Goal: Transaction & Acquisition: Book appointment/travel/reservation

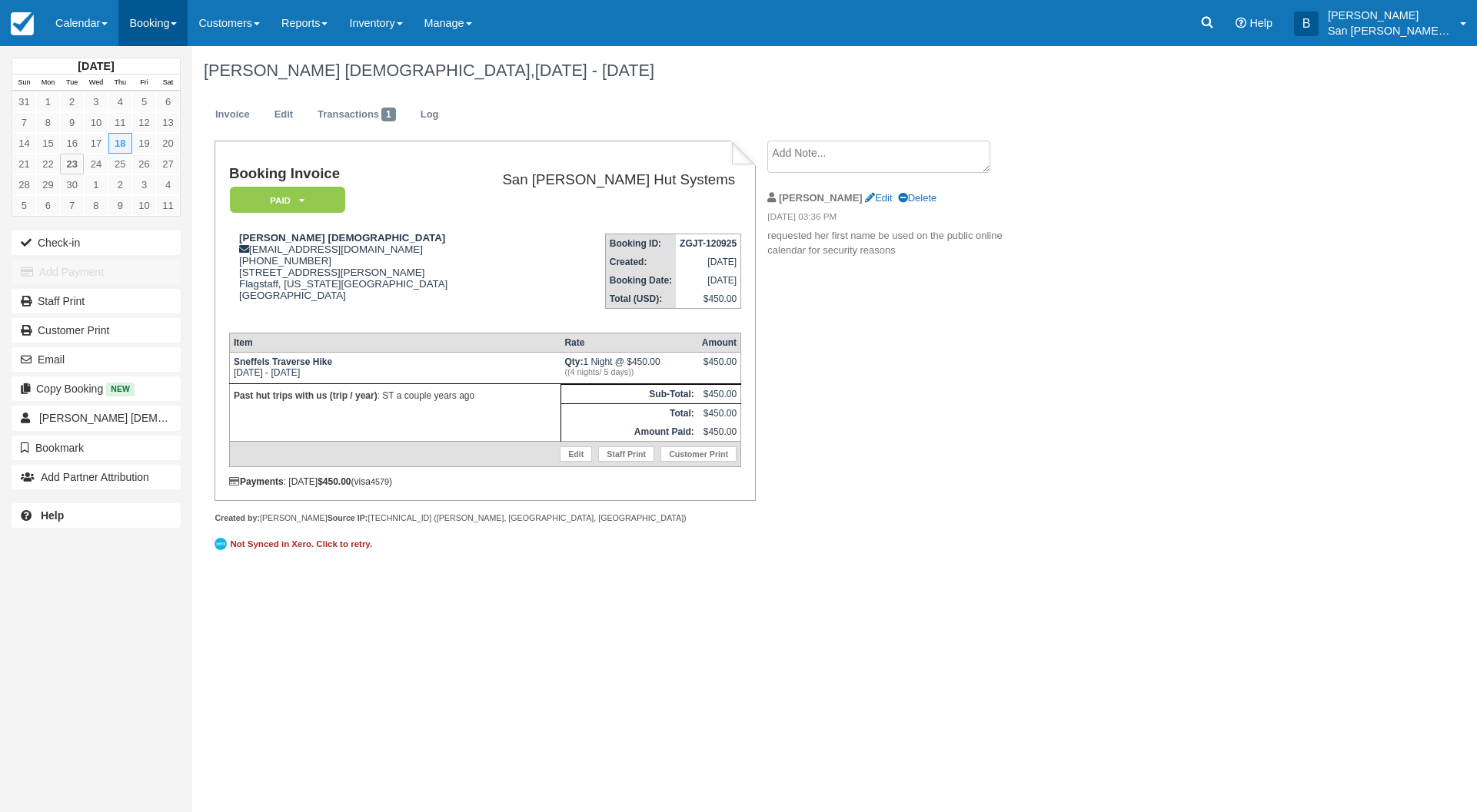
click at [154, 21] on link "Booking" at bounding box center [152, 23] width 69 height 46
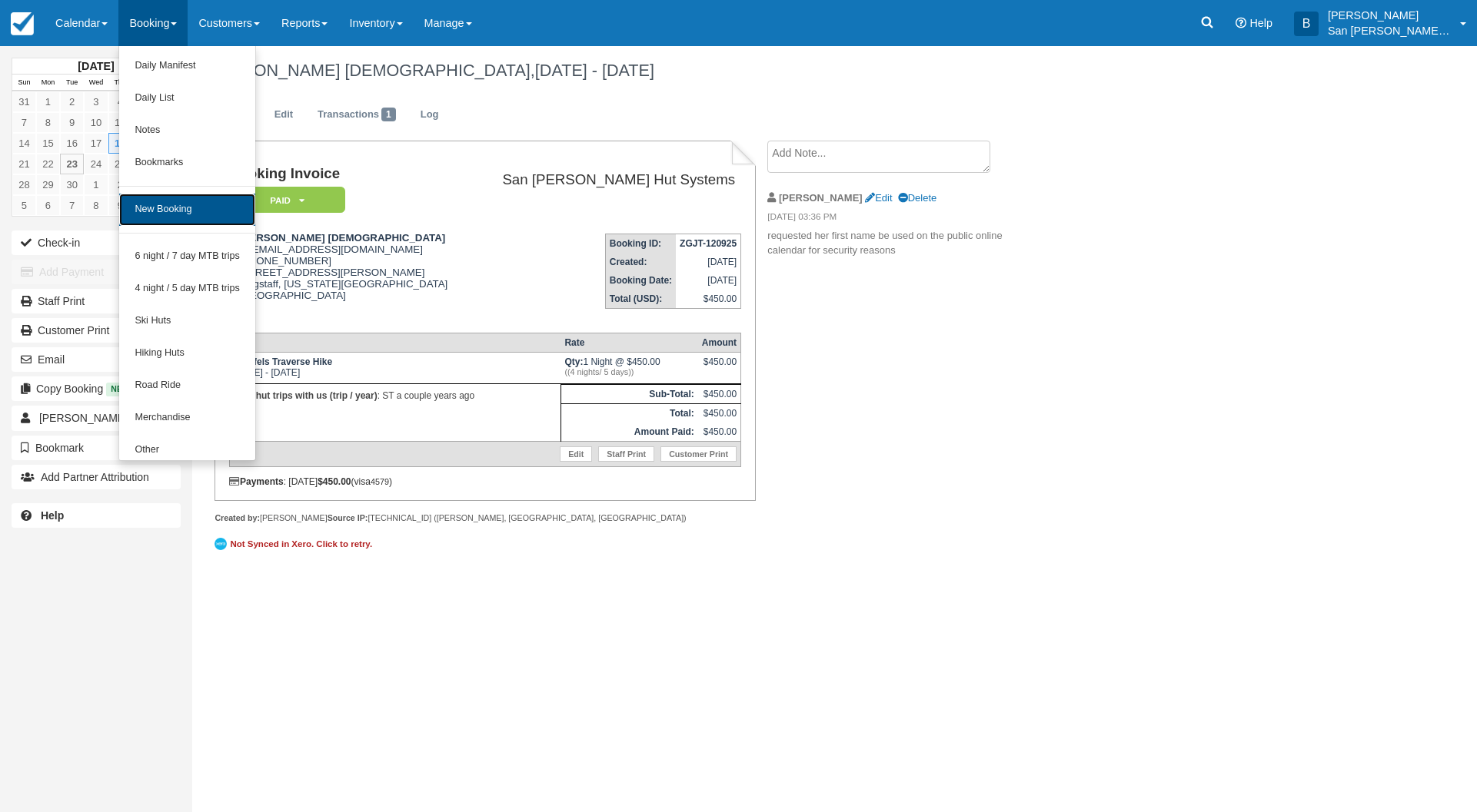
click at [183, 216] on link "New Booking" at bounding box center [187, 209] width 136 height 32
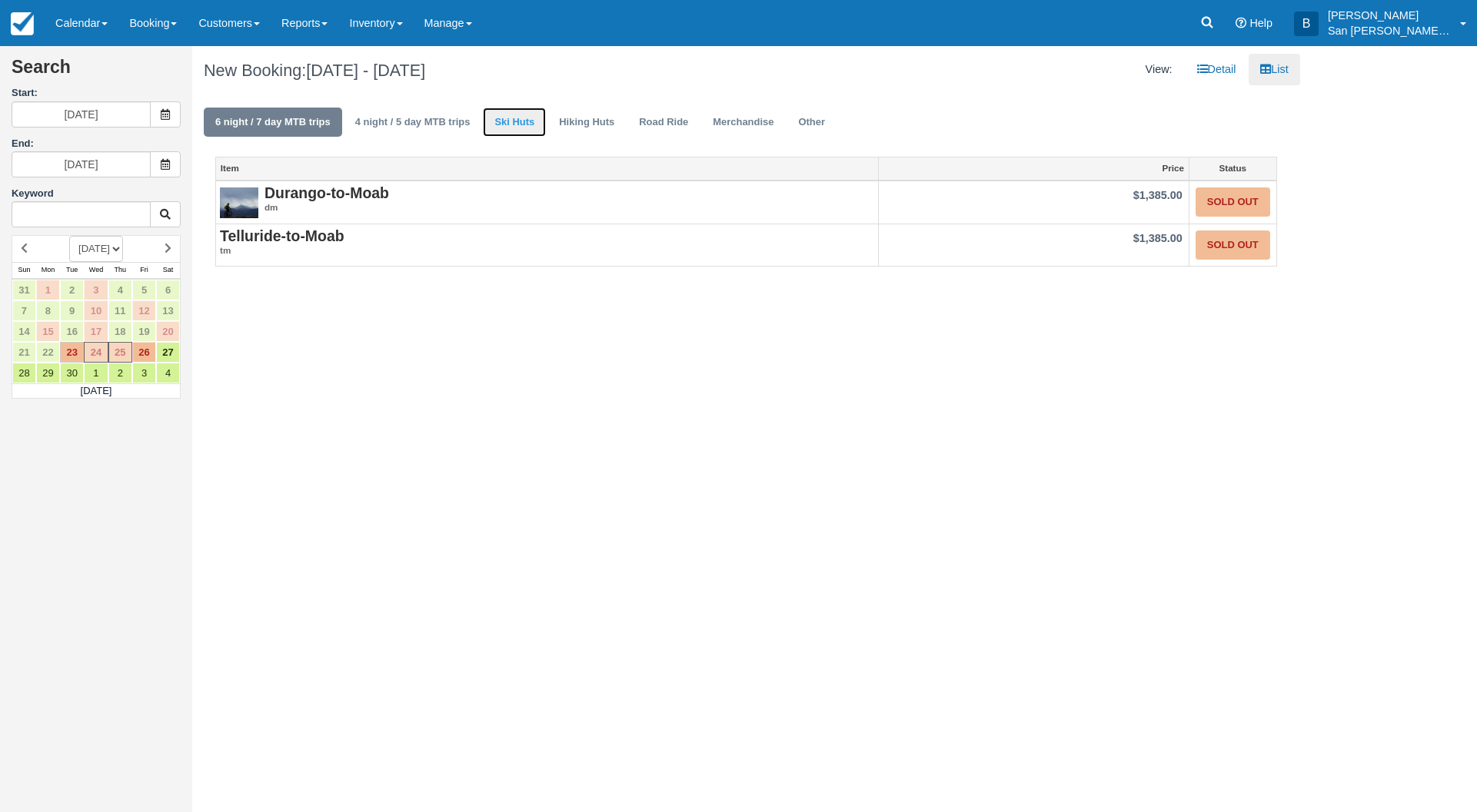
click at [501, 118] on link "Ski Huts" at bounding box center [514, 122] width 63 height 30
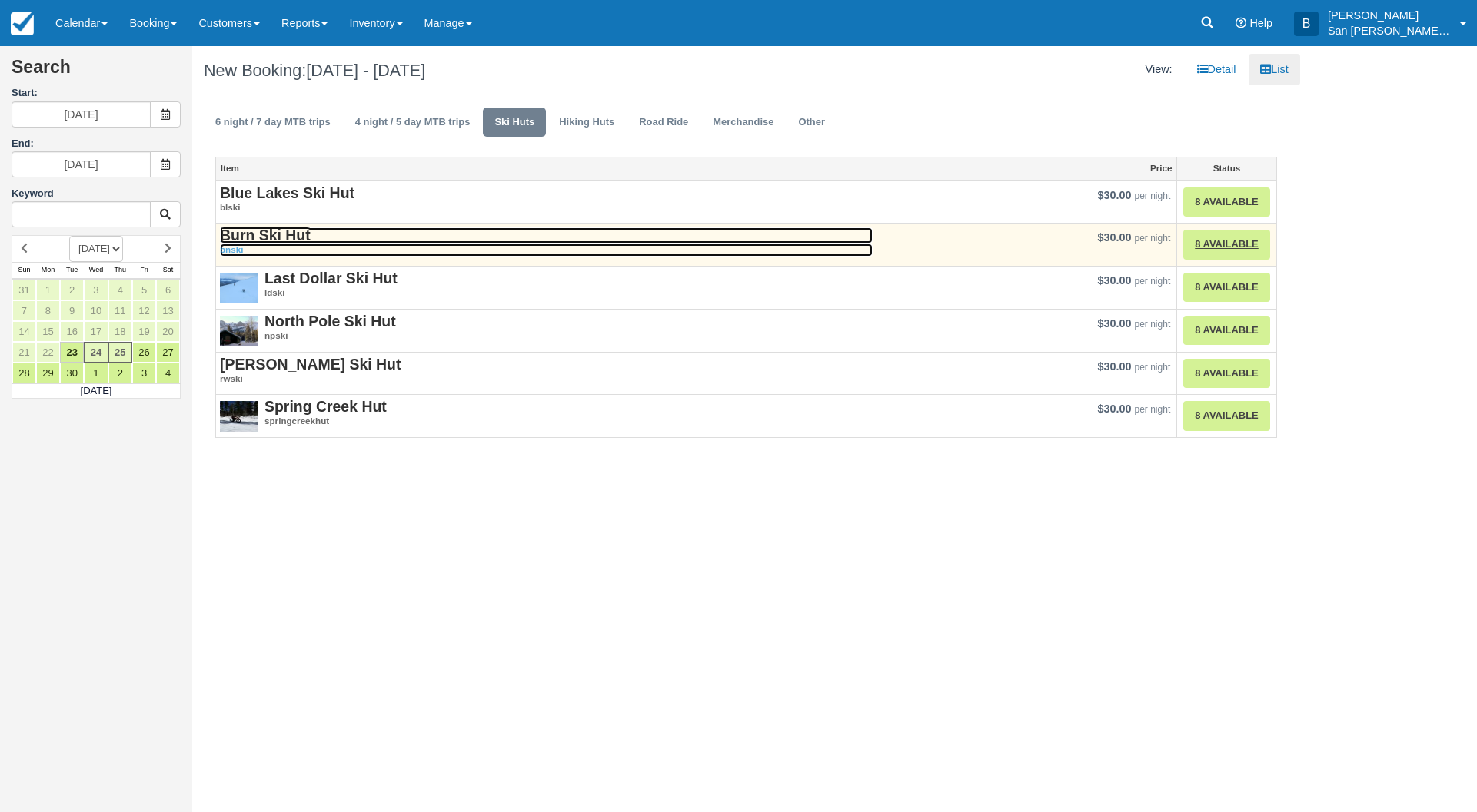
click at [258, 228] on strong "Burn Ski Hut" at bounding box center [265, 235] width 91 height 17
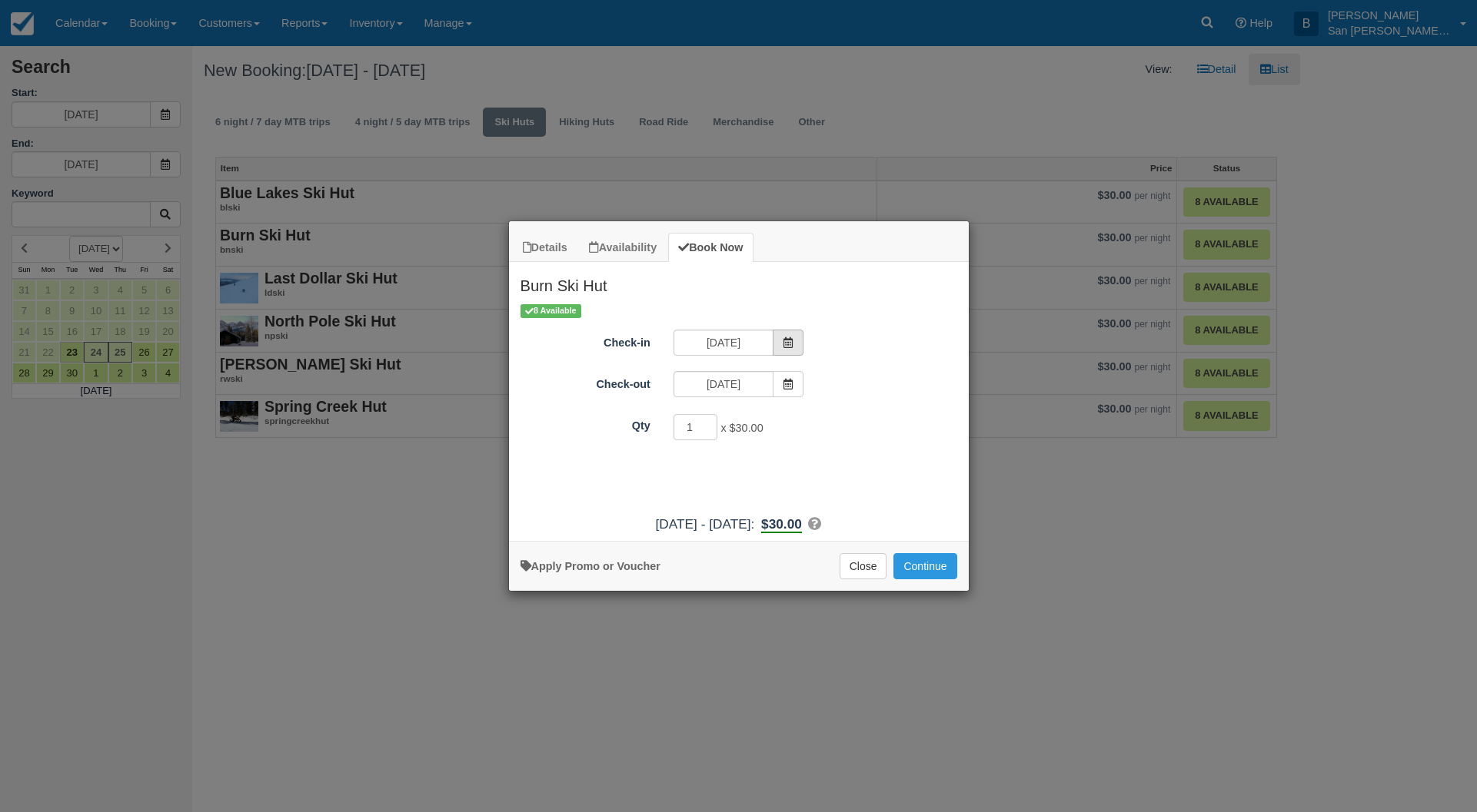
click at [781, 338] on span "Item Modal" at bounding box center [789, 342] width 31 height 26
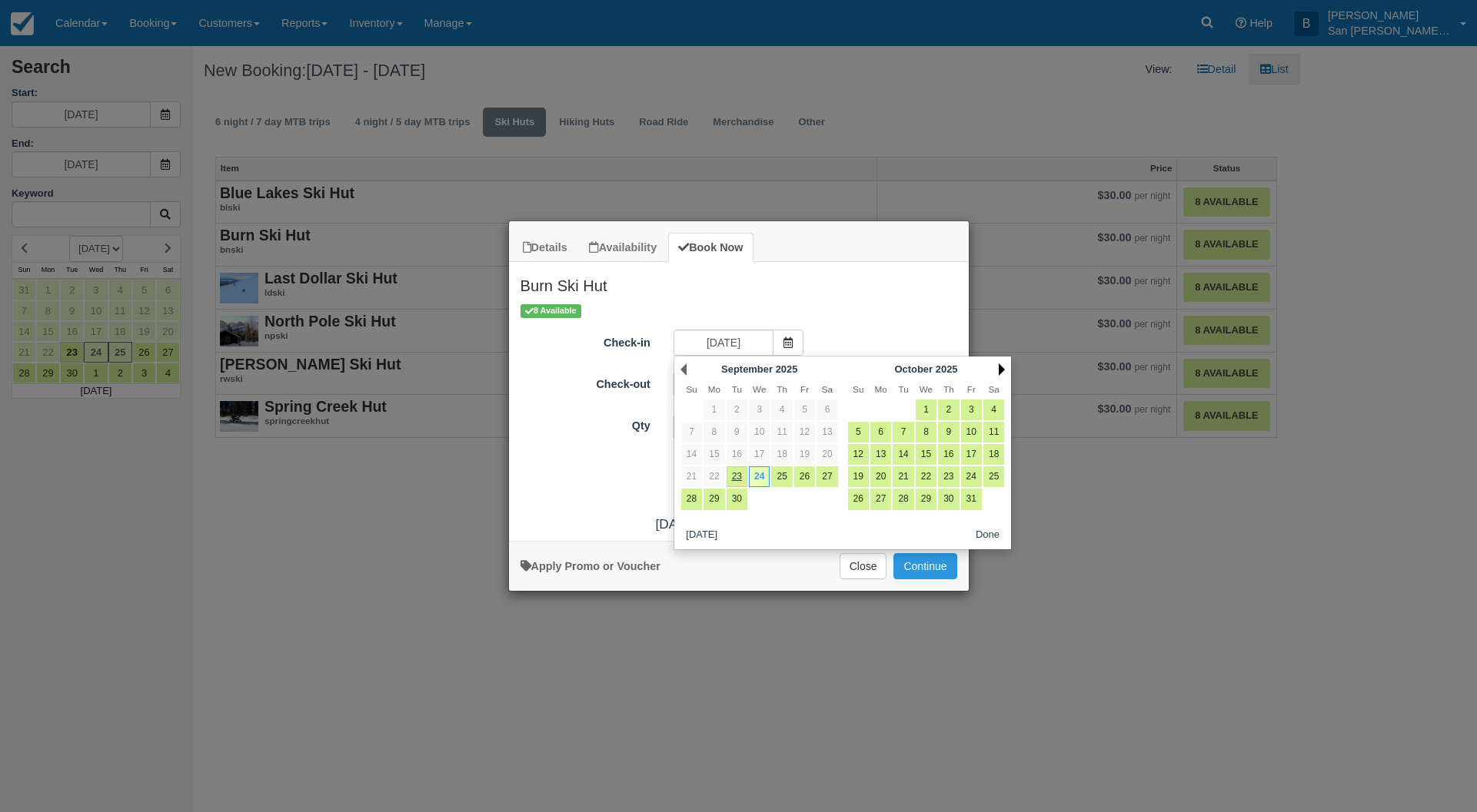
click at [1001, 373] on link "Next" at bounding box center [1001, 369] width 6 height 12
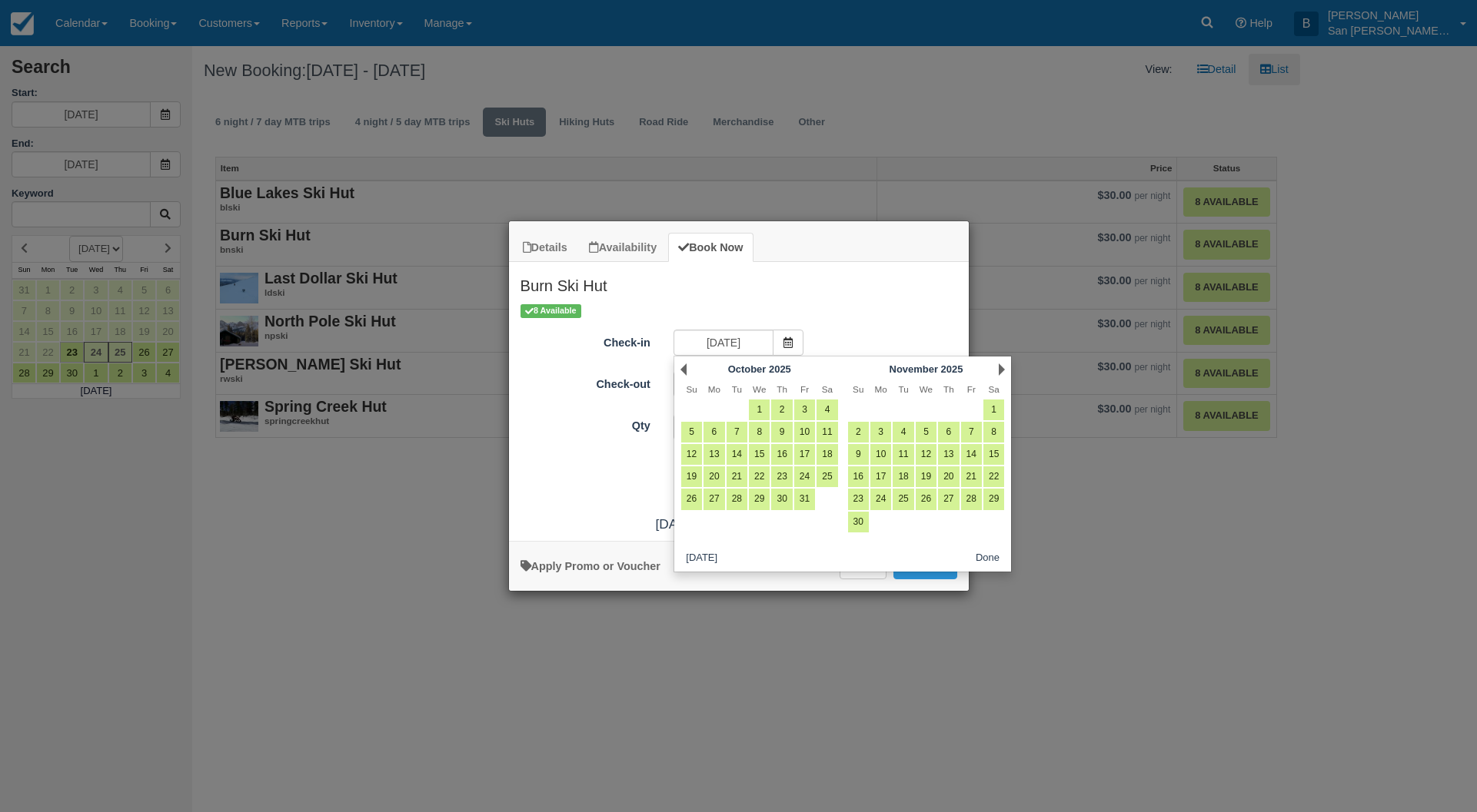
click at [1001, 372] on link "Next" at bounding box center [1001, 369] width 6 height 12
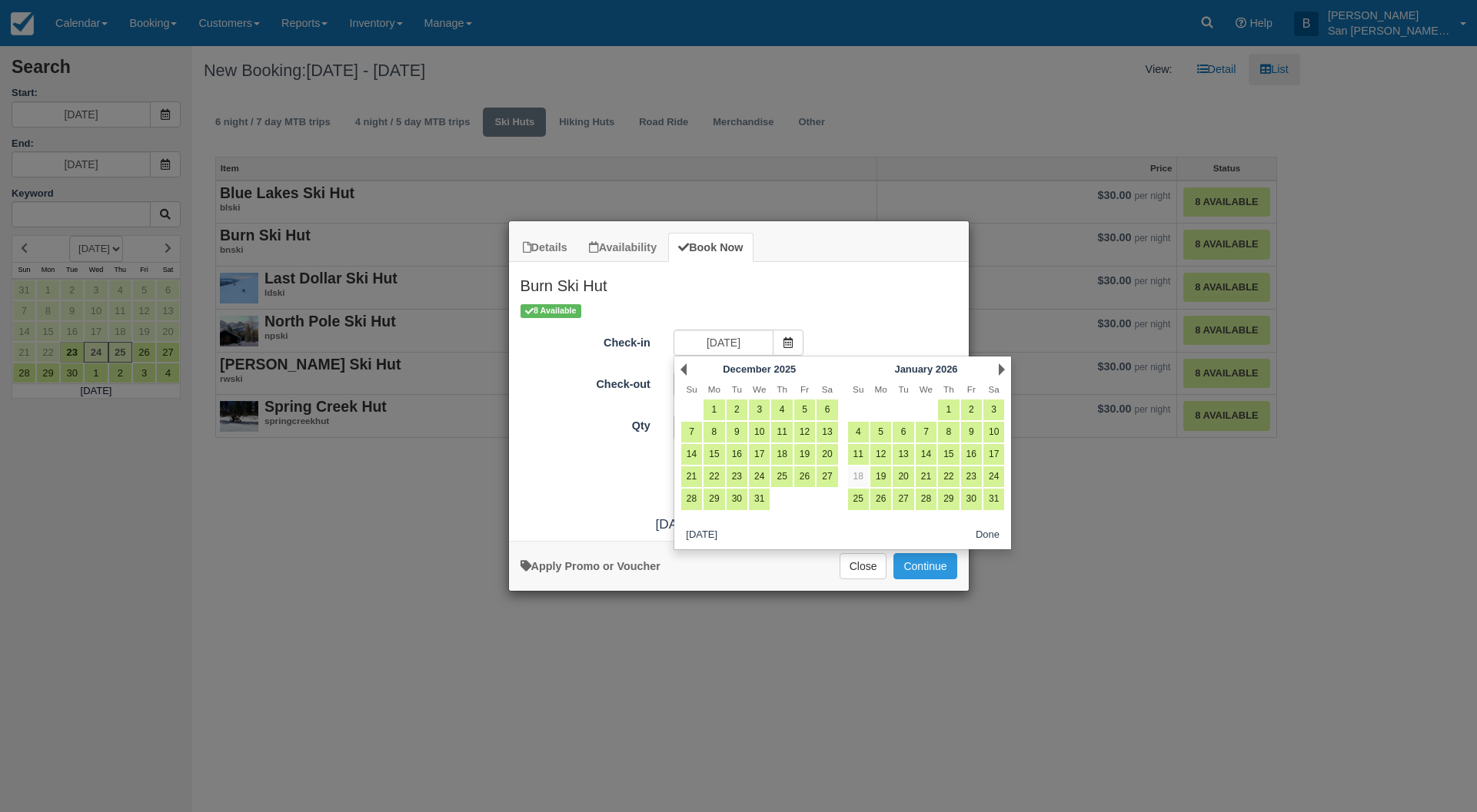
click at [1001, 372] on link "Next" at bounding box center [1001, 369] width 6 height 12
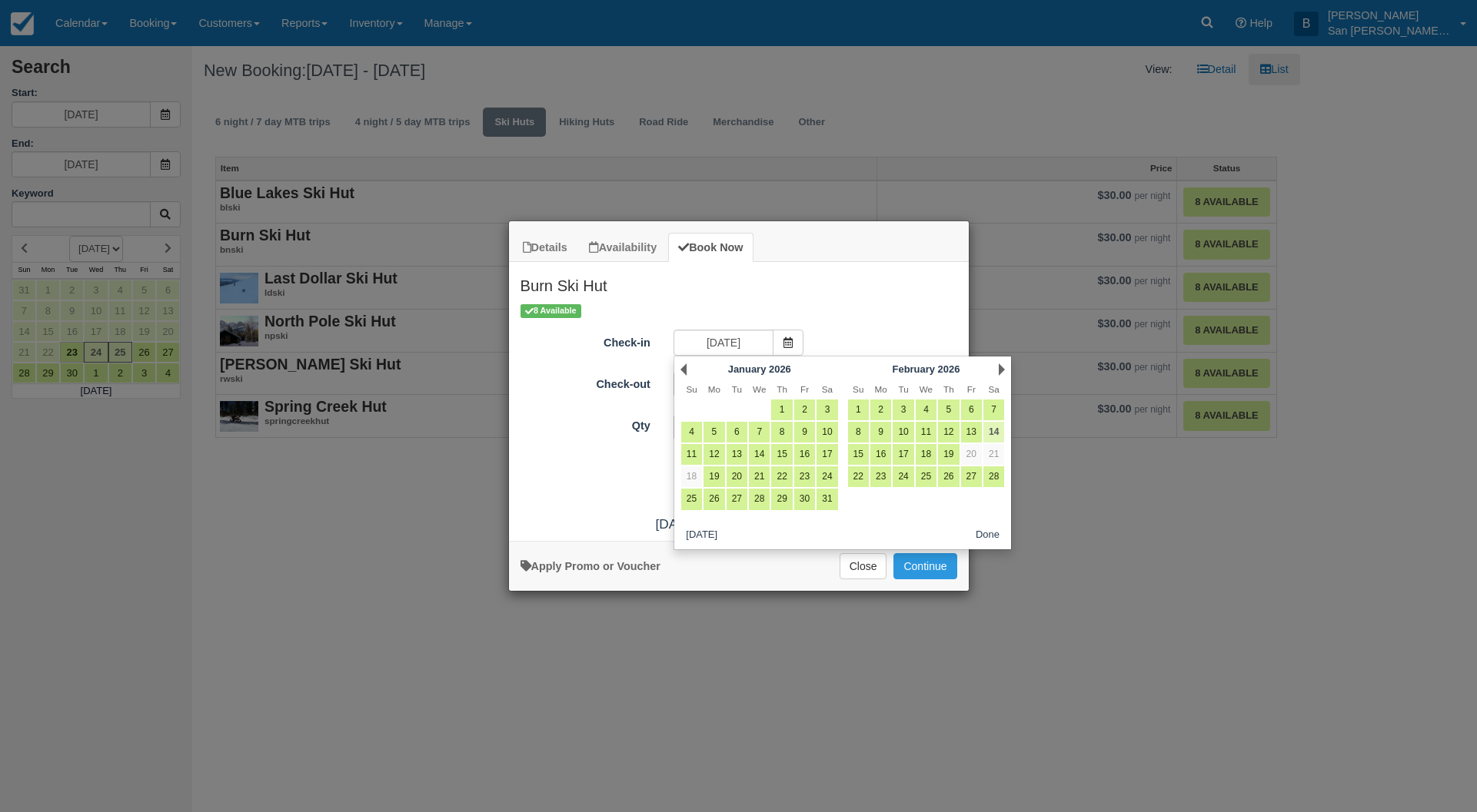
click at [996, 428] on link "14" at bounding box center [993, 432] width 21 height 21
type input "02/14/26"
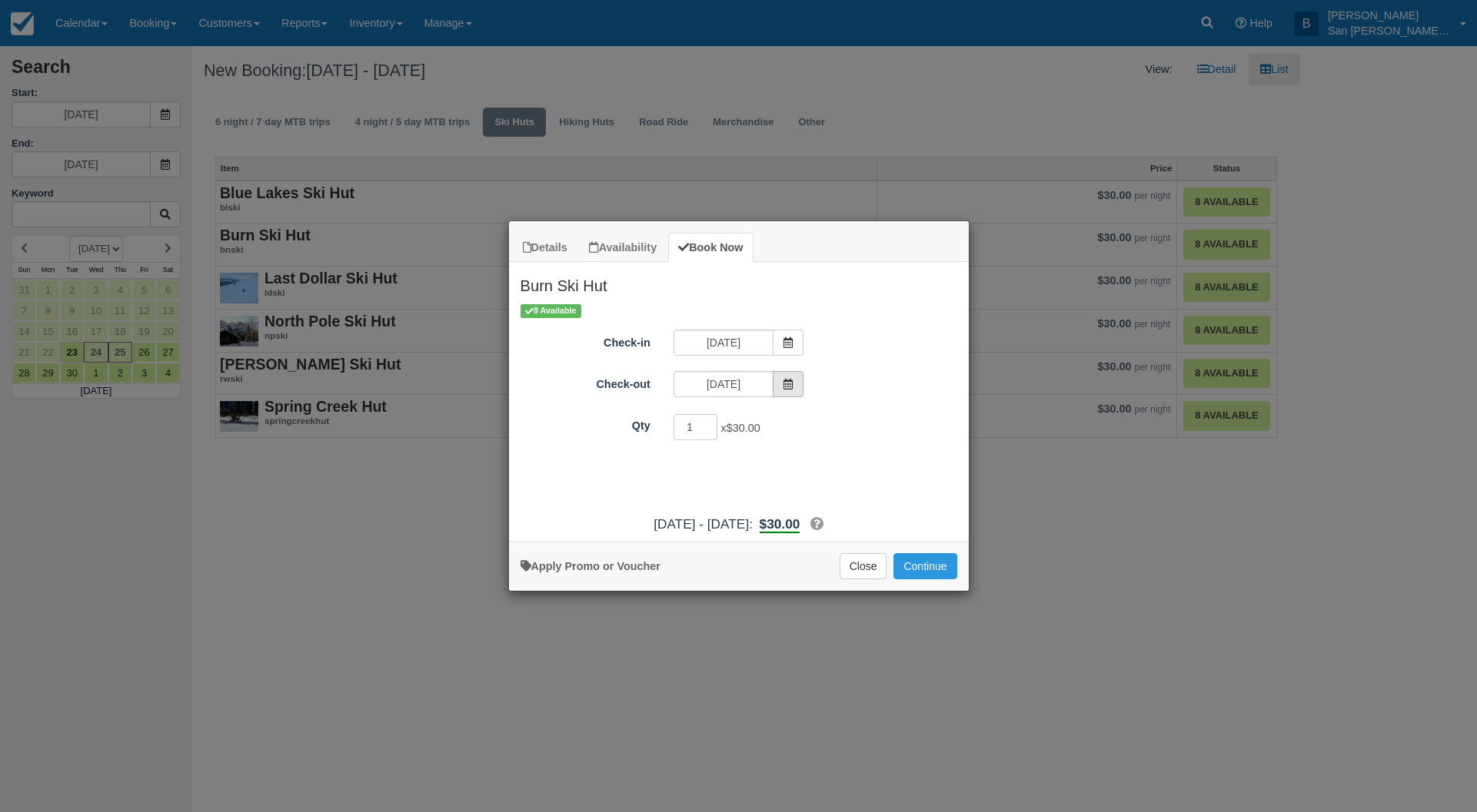
click at [792, 376] on span "Item Modal" at bounding box center [789, 384] width 31 height 26
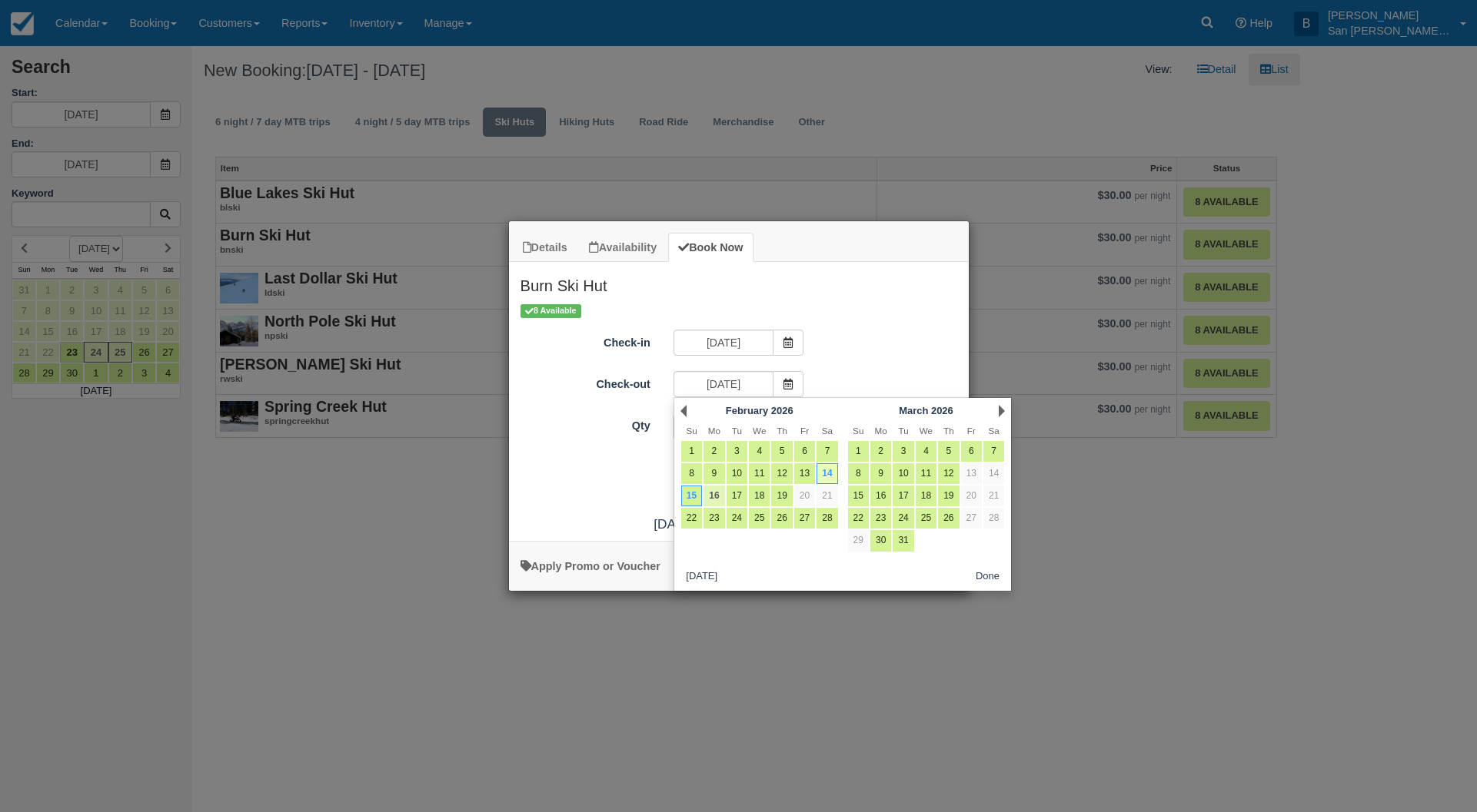
click at [722, 500] on link "16" at bounding box center [713, 495] width 21 height 21
type input "02/16/26"
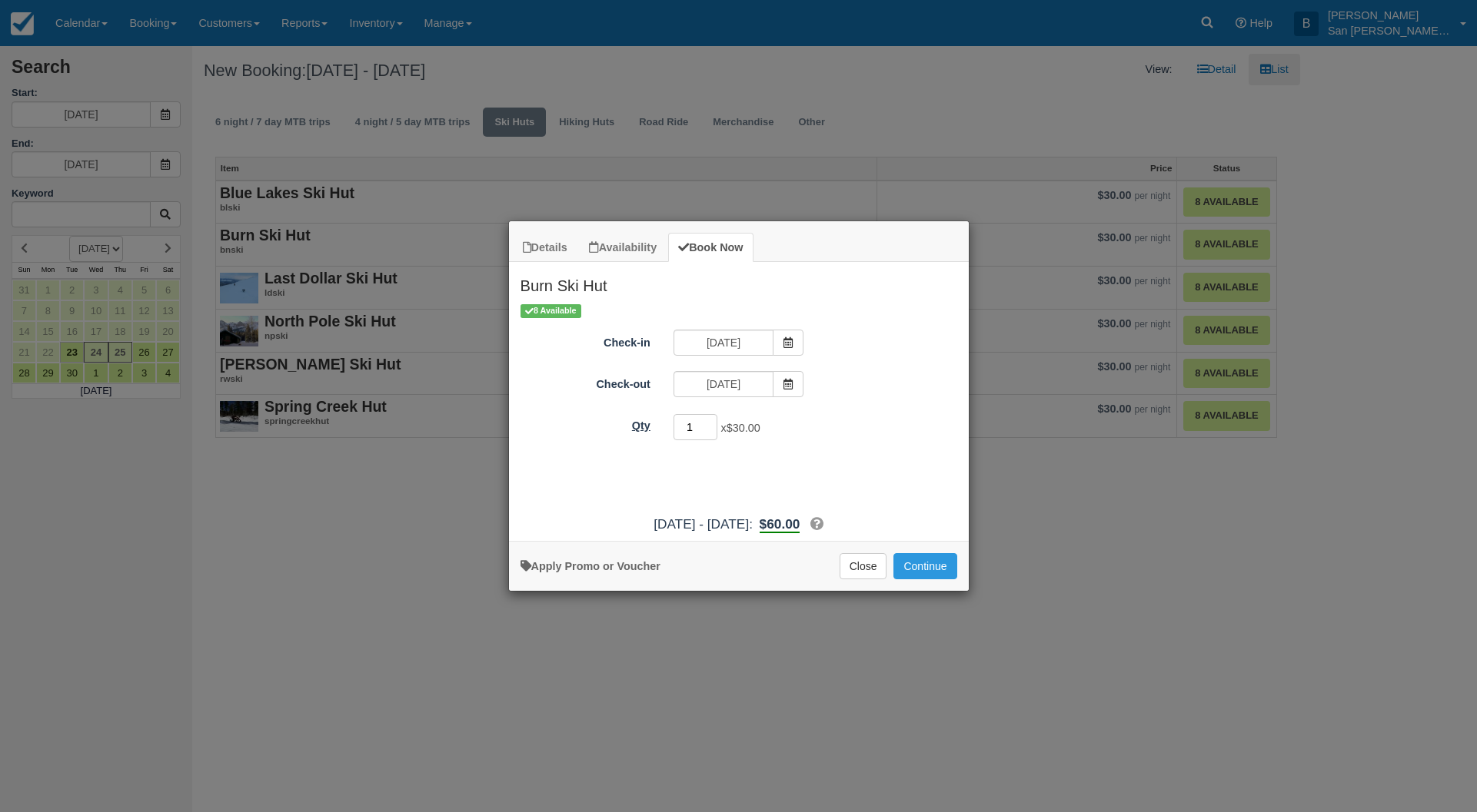
drag, startPoint x: 655, startPoint y: 424, endPoint x: 625, endPoint y: 426, distance: 30.1
click at [625, 426] on div "Qty 1 x $30.00 Required." at bounding box center [739, 428] width 460 height 30
type input "8"
click at [954, 562] on button "Continue" at bounding box center [924, 566] width 63 height 26
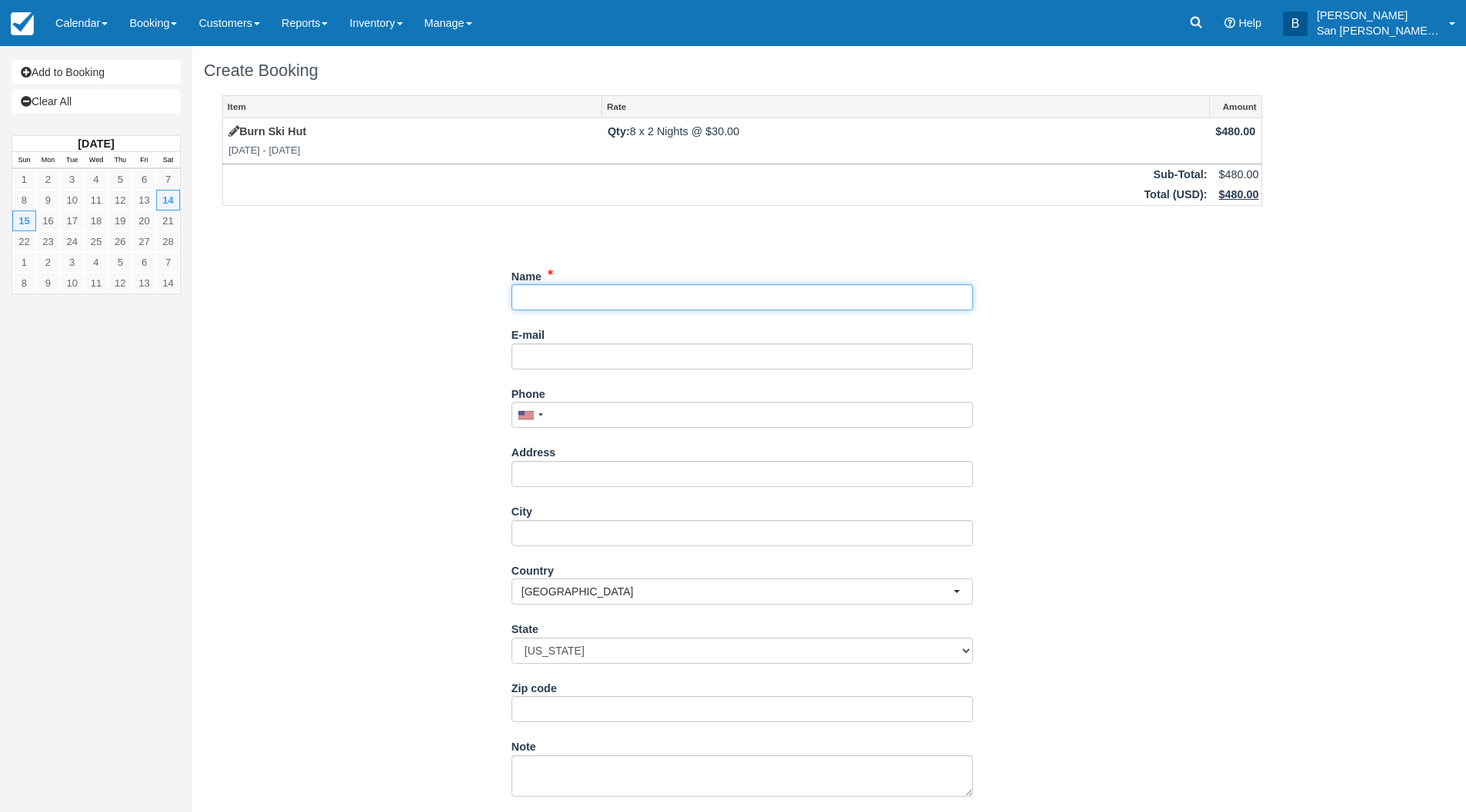
click at [568, 291] on input "Name" at bounding box center [742, 297] width 462 height 26
type input "Rebecca Fenter"
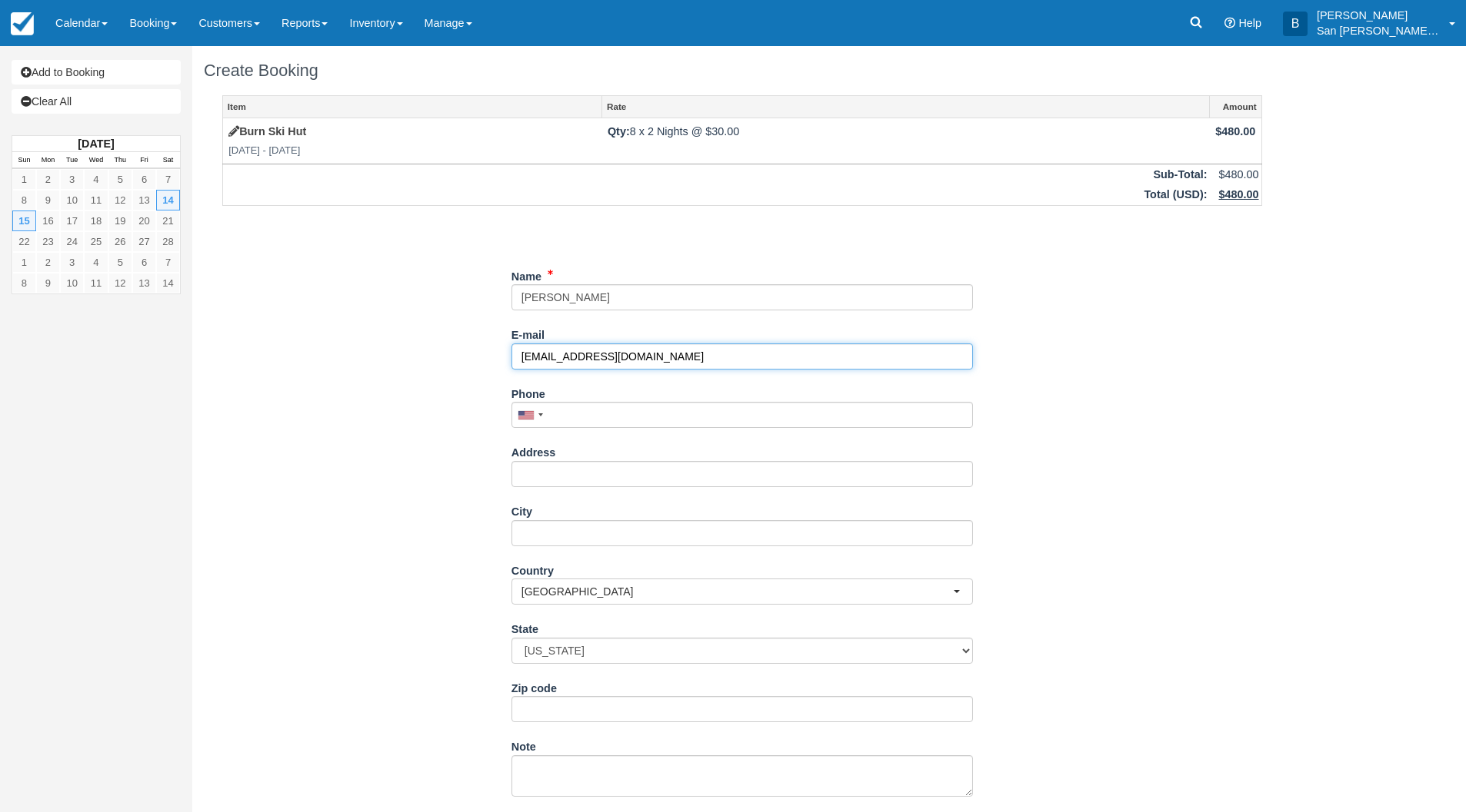
type input "[EMAIL_ADDRESS][DOMAIN_NAME]"
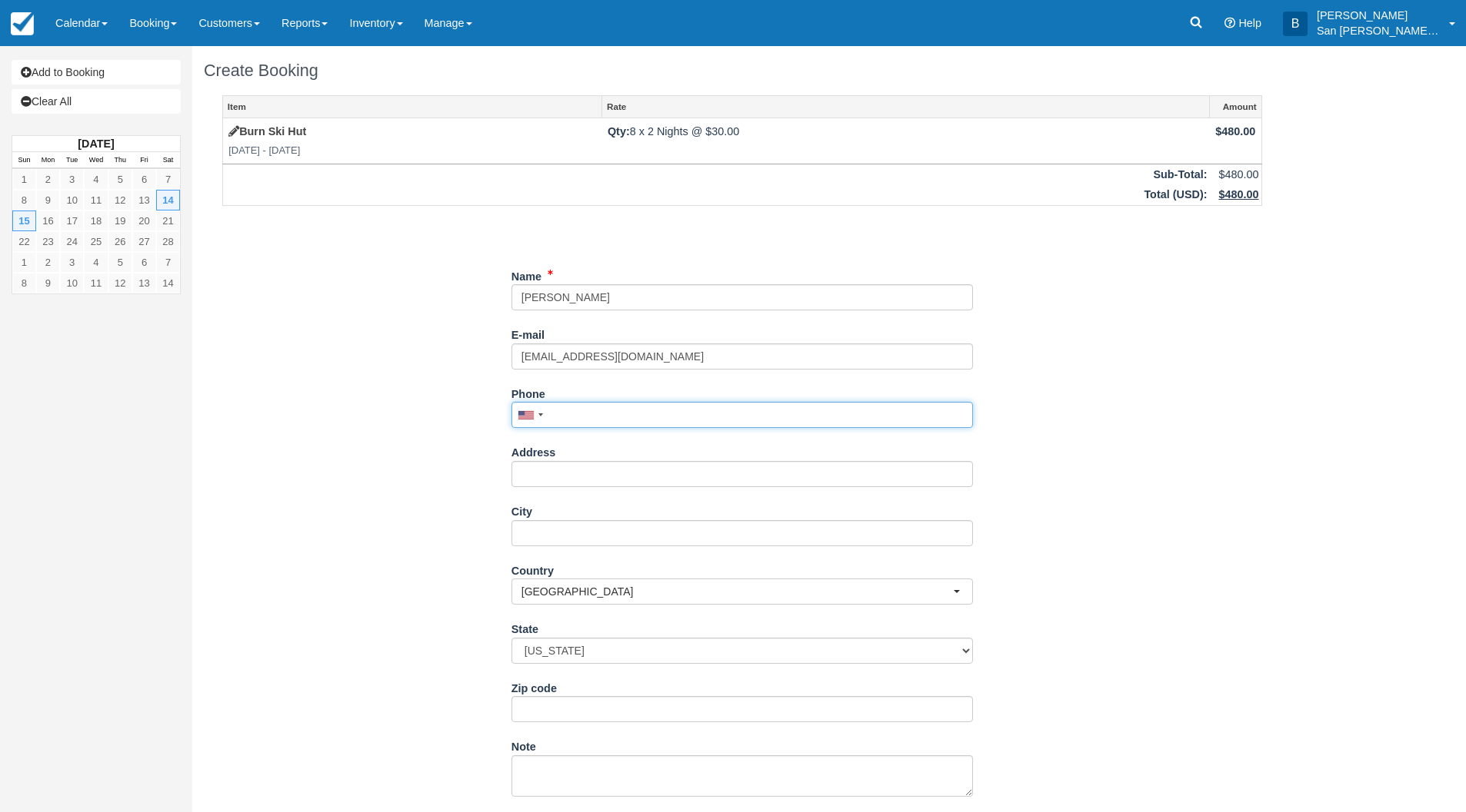
click at [575, 409] on input "Phone" at bounding box center [742, 415] width 462 height 26
type input "(970) 213-2388"
click at [520, 460] on label "Address" at bounding box center [533, 450] width 45 height 21
click at [520, 462] on input "Address" at bounding box center [742, 474] width 462 height 26
type input "1133 Ouray Ave"
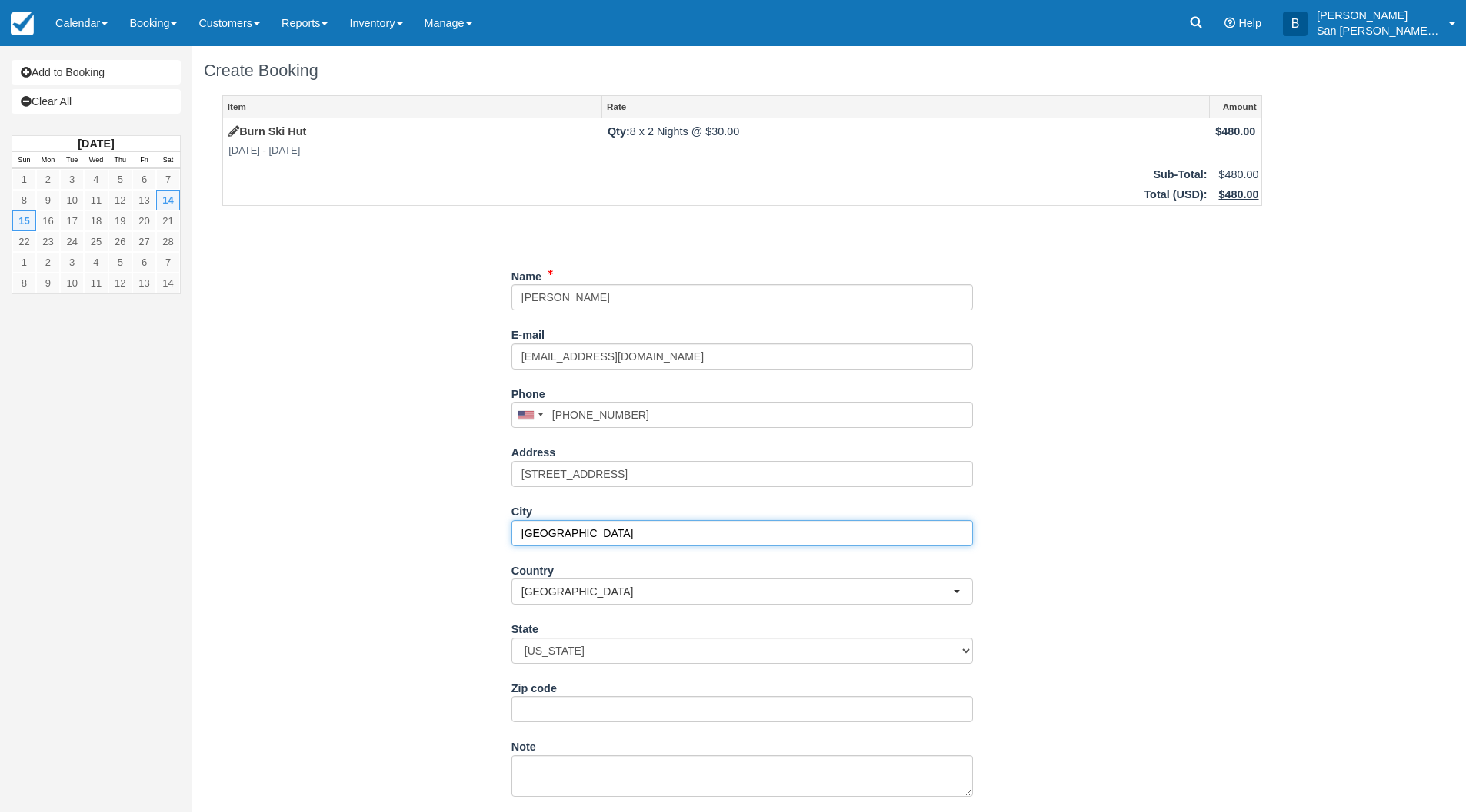
type input "Grand Junction"
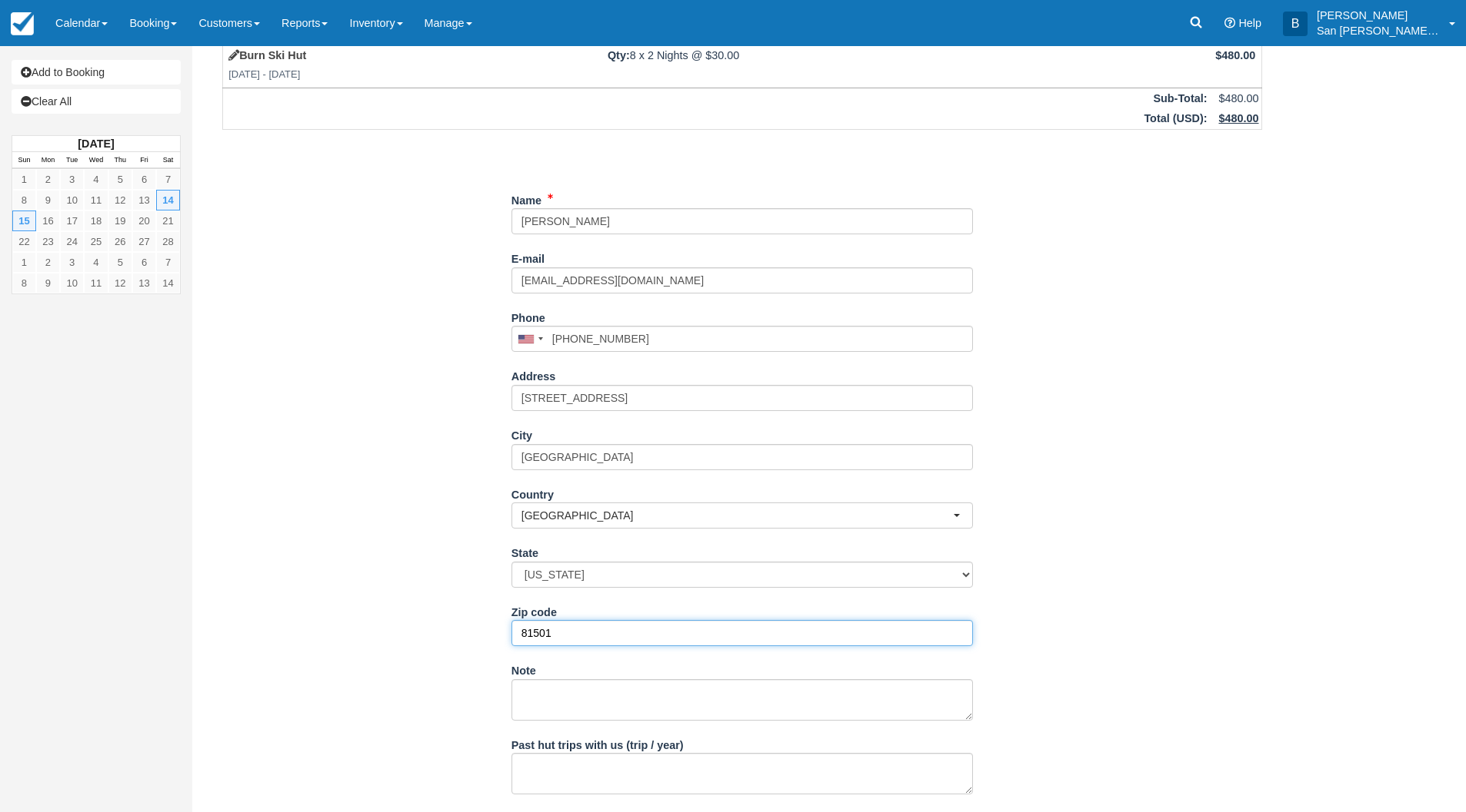
scroll to position [144, 0]
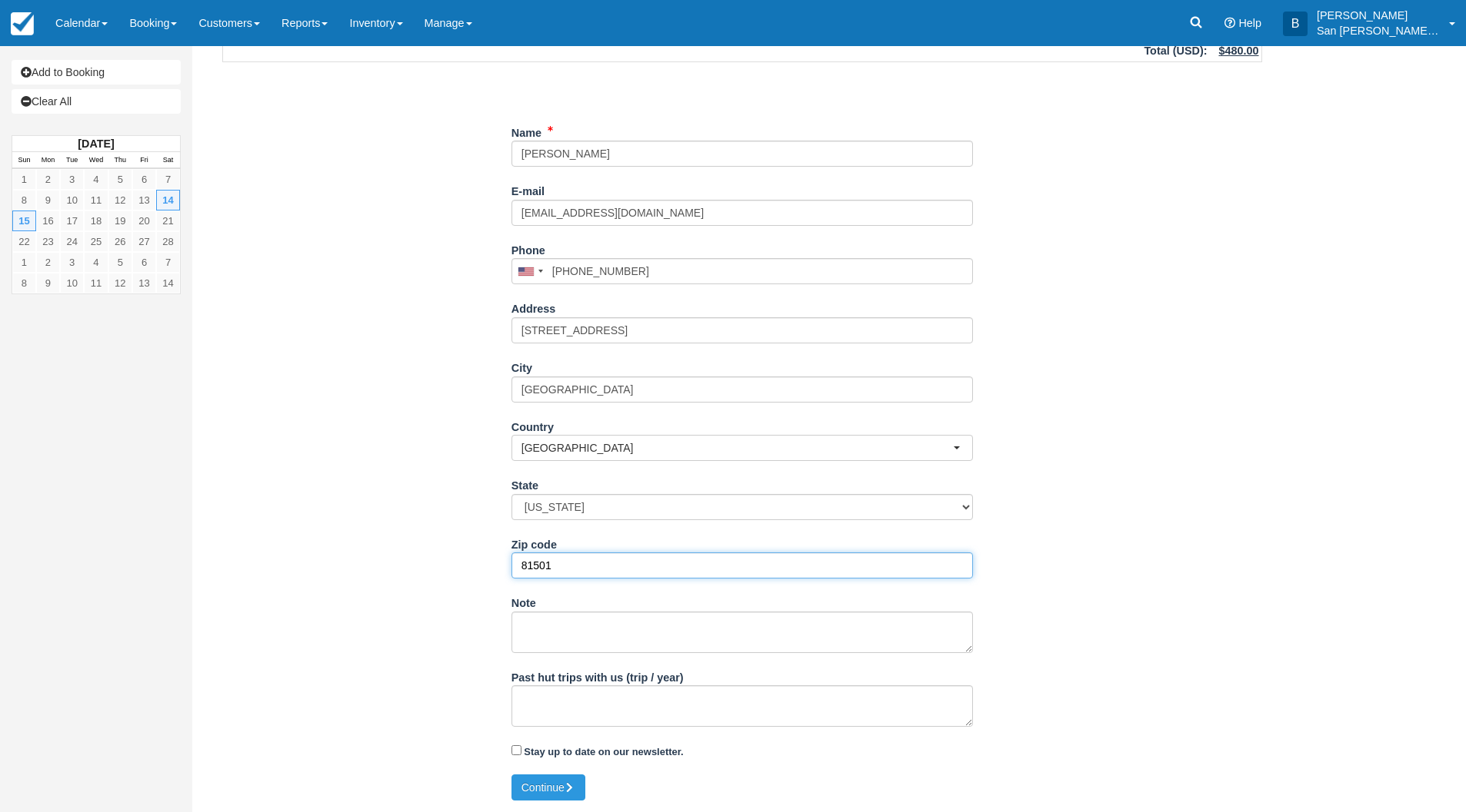
type input "81501"
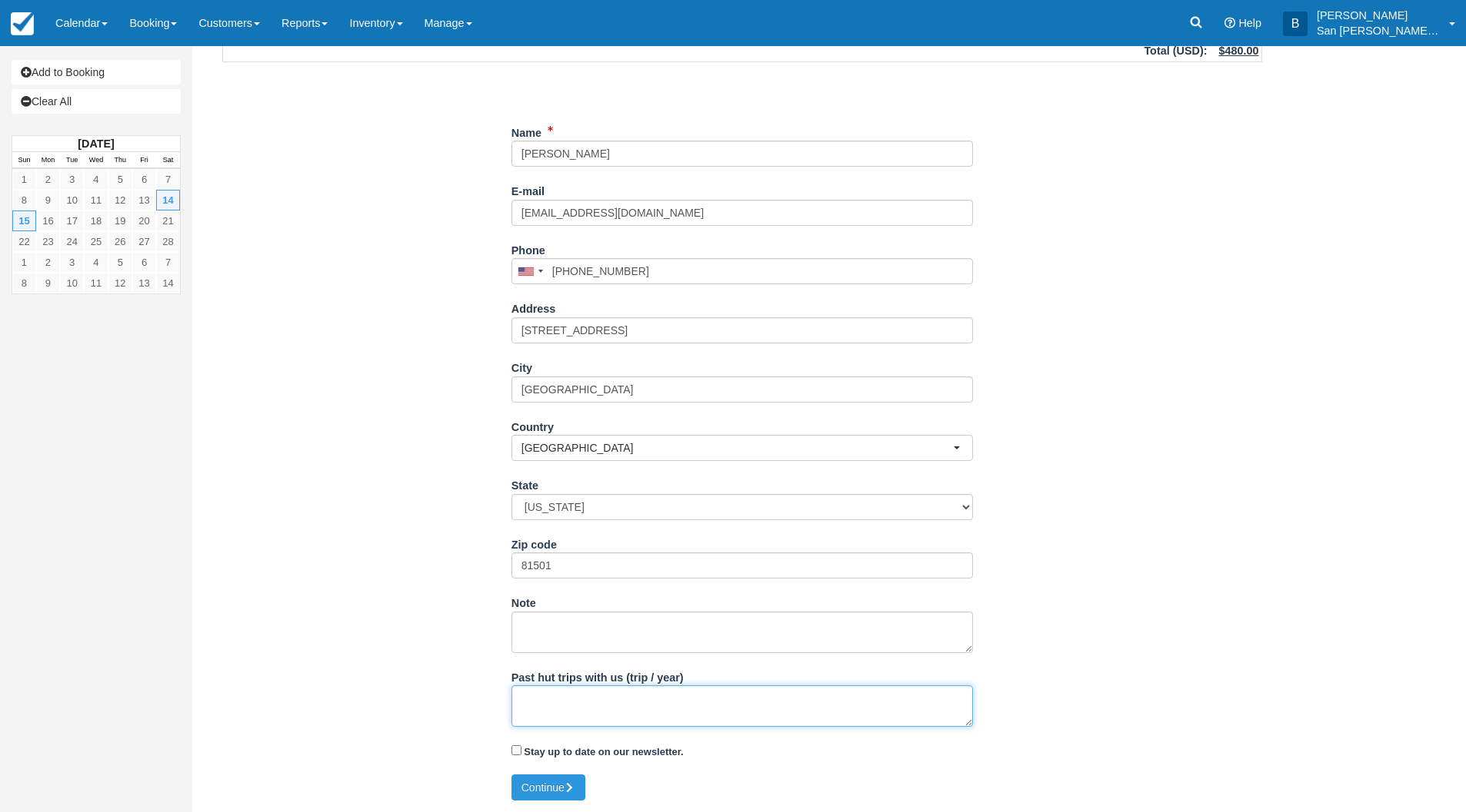
click at [572, 701] on textarea "Past hut trips with us (trip / year)" at bounding box center [742, 706] width 462 height 41
type textarea "Yes, ski huts"
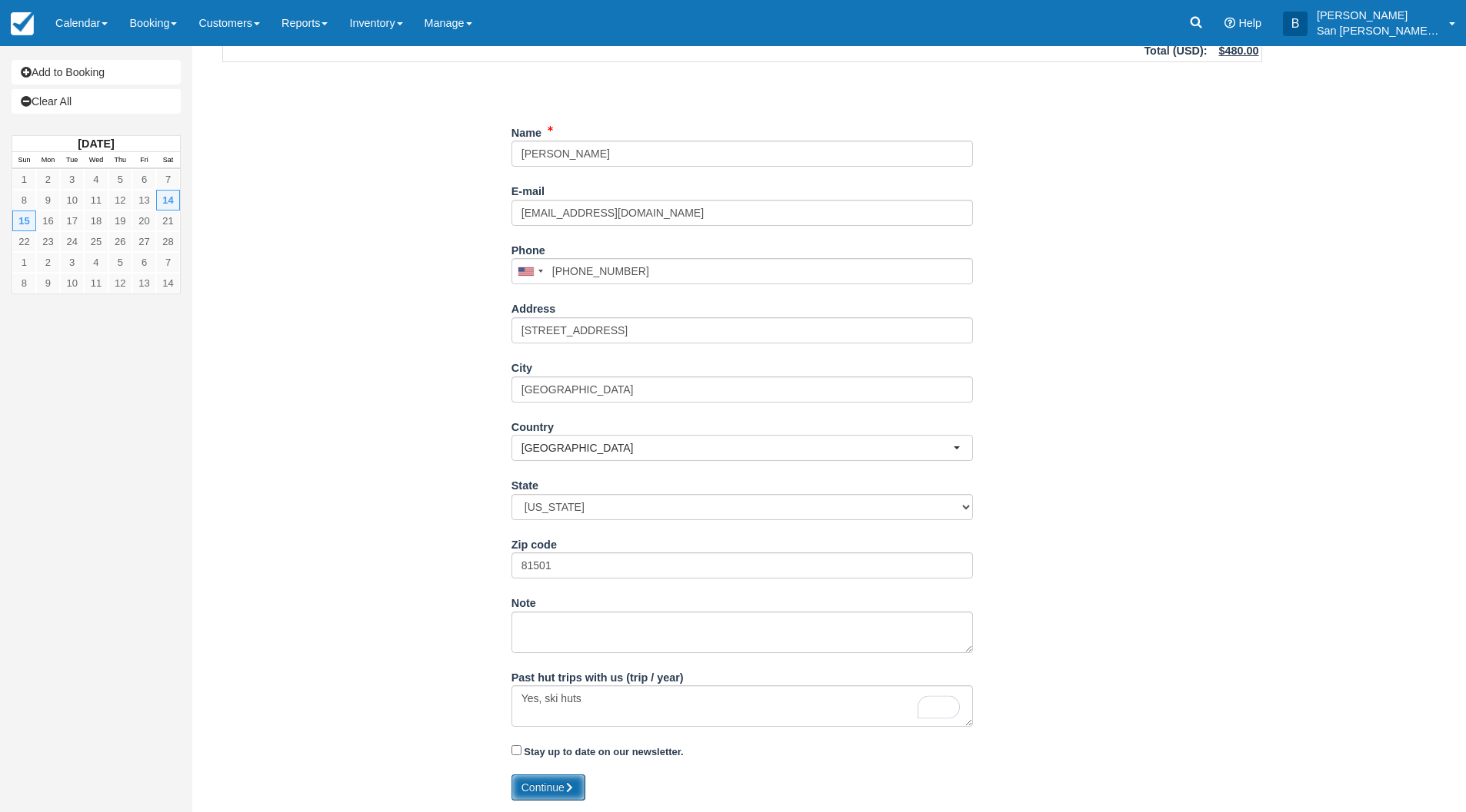
click at [551, 784] on button "Continue" at bounding box center [548, 787] width 73 height 26
type input "+19702132388"
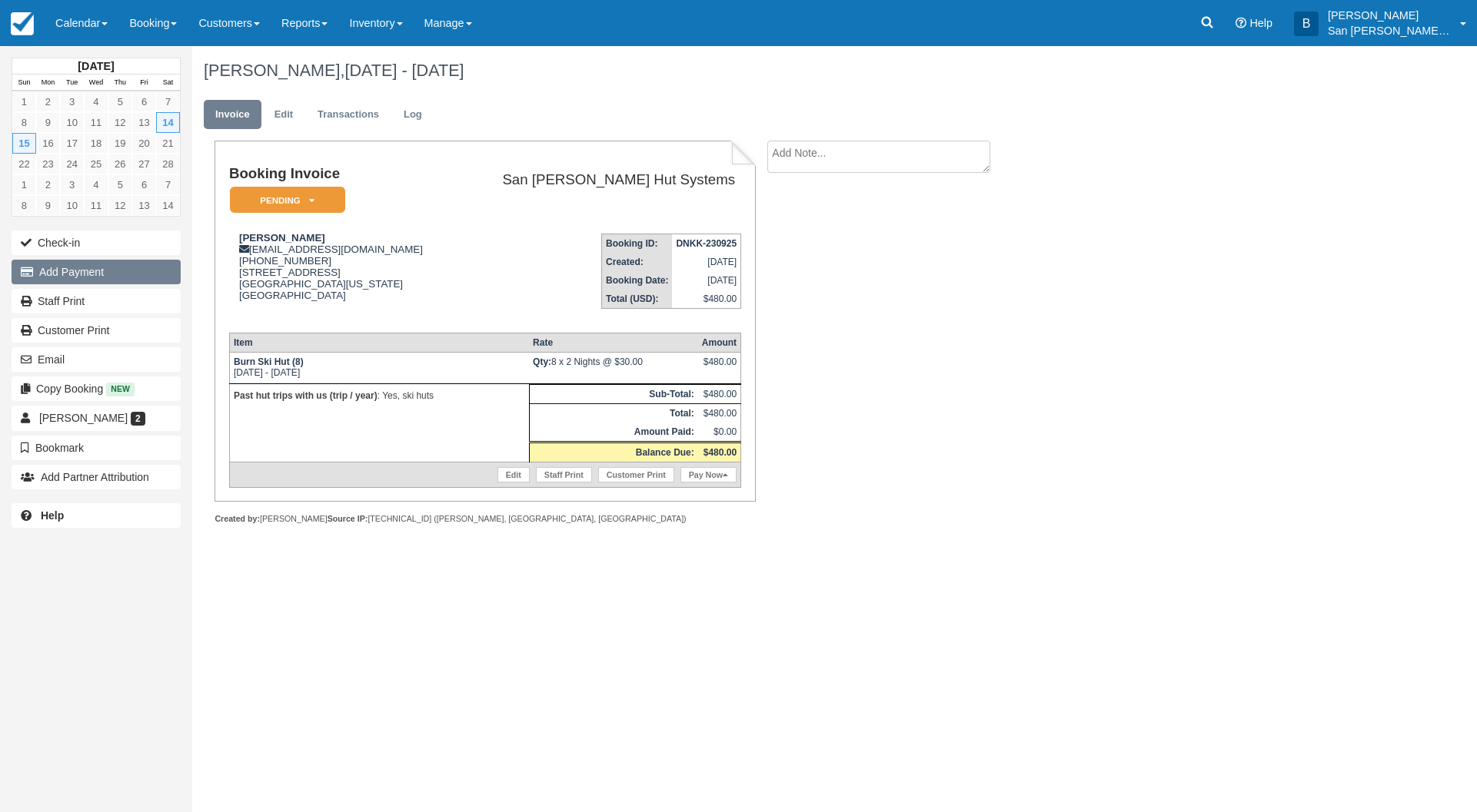
click at [87, 273] on button "Add Payment" at bounding box center [96, 272] width 169 height 25
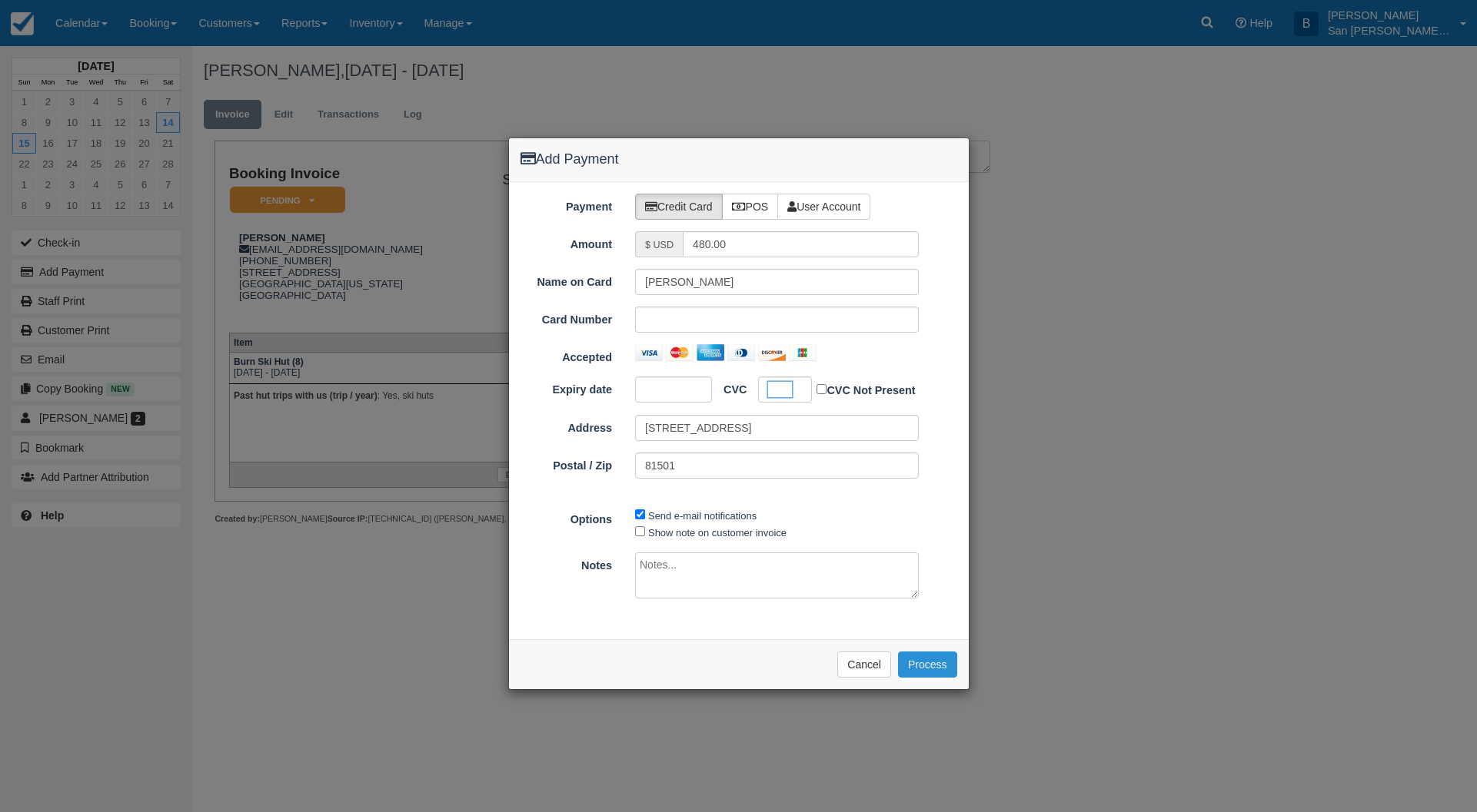
click at [932, 661] on button "Process" at bounding box center [927, 664] width 59 height 26
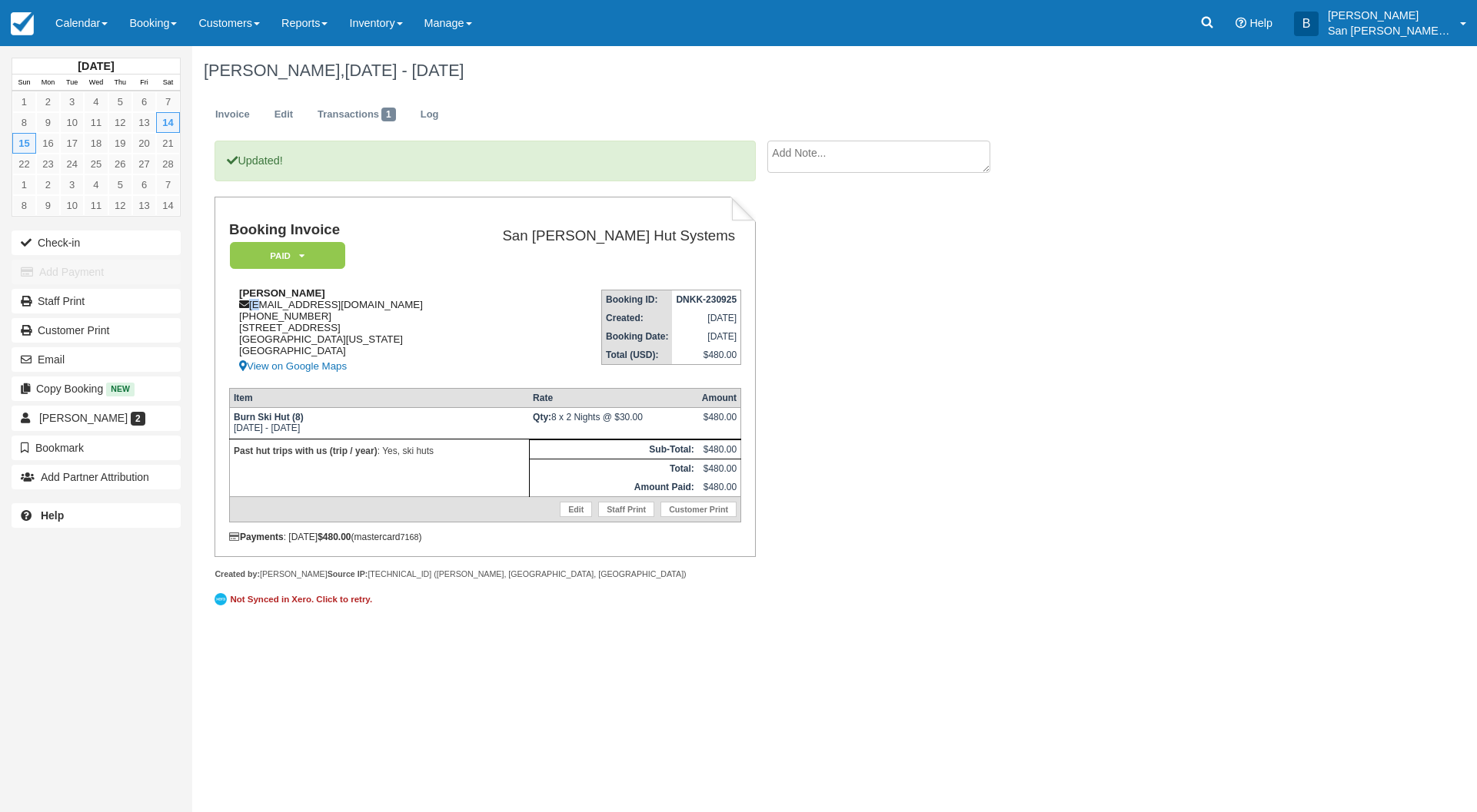
click at [257, 306] on div "[PERSON_NAME] [EMAIL_ADDRESS][DOMAIN_NAME] [PHONE_NUMBER] [STREET_ADDRESS][US_S…" at bounding box center [342, 331] width 226 height 88
drag, startPoint x: 419, startPoint y: 274, endPoint x: 274, endPoint y: 289, distance: 145.8
click at [419, 275] on td "Booking Invoice Paid   Pending Reserved Deposit Waiting Cancelled Shuttle" at bounding box center [342, 250] width 226 height 55
drag, startPoint x: 252, startPoint y: 302, endPoint x: 422, endPoint y: 305, distance: 170.0
click at [422, 305] on div "Rebecca Fenter rebecca32@gmail.com 1 (970) 213-2388 1133 Ouray Ave Grand Juncti…" at bounding box center [342, 331] width 226 height 88
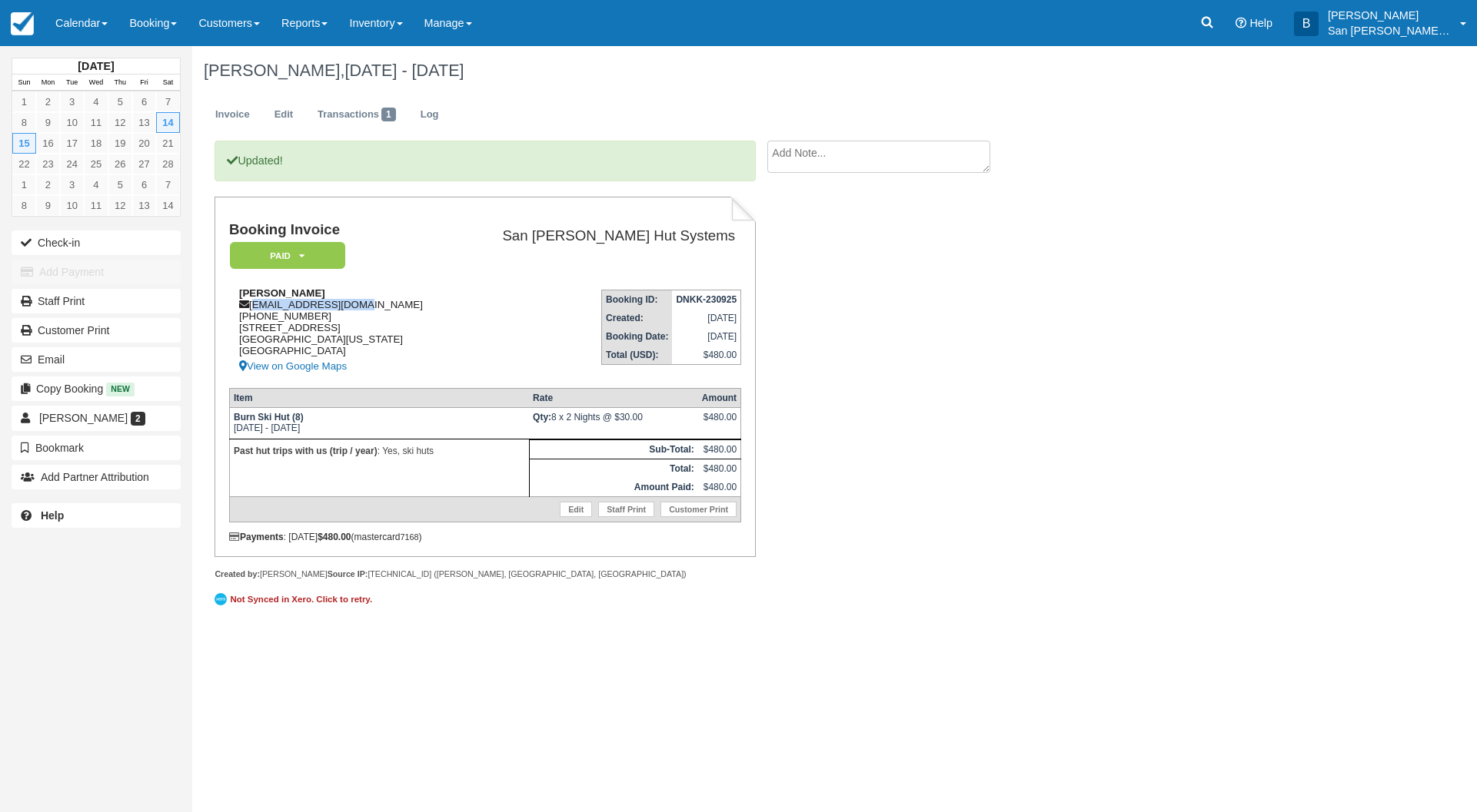
copy div "rebecca32@gmail.com"
click at [59, 304] on link "Staff Print" at bounding box center [96, 301] width 169 height 25
click at [1211, 28] on icon at bounding box center [1207, 22] width 16 height 16
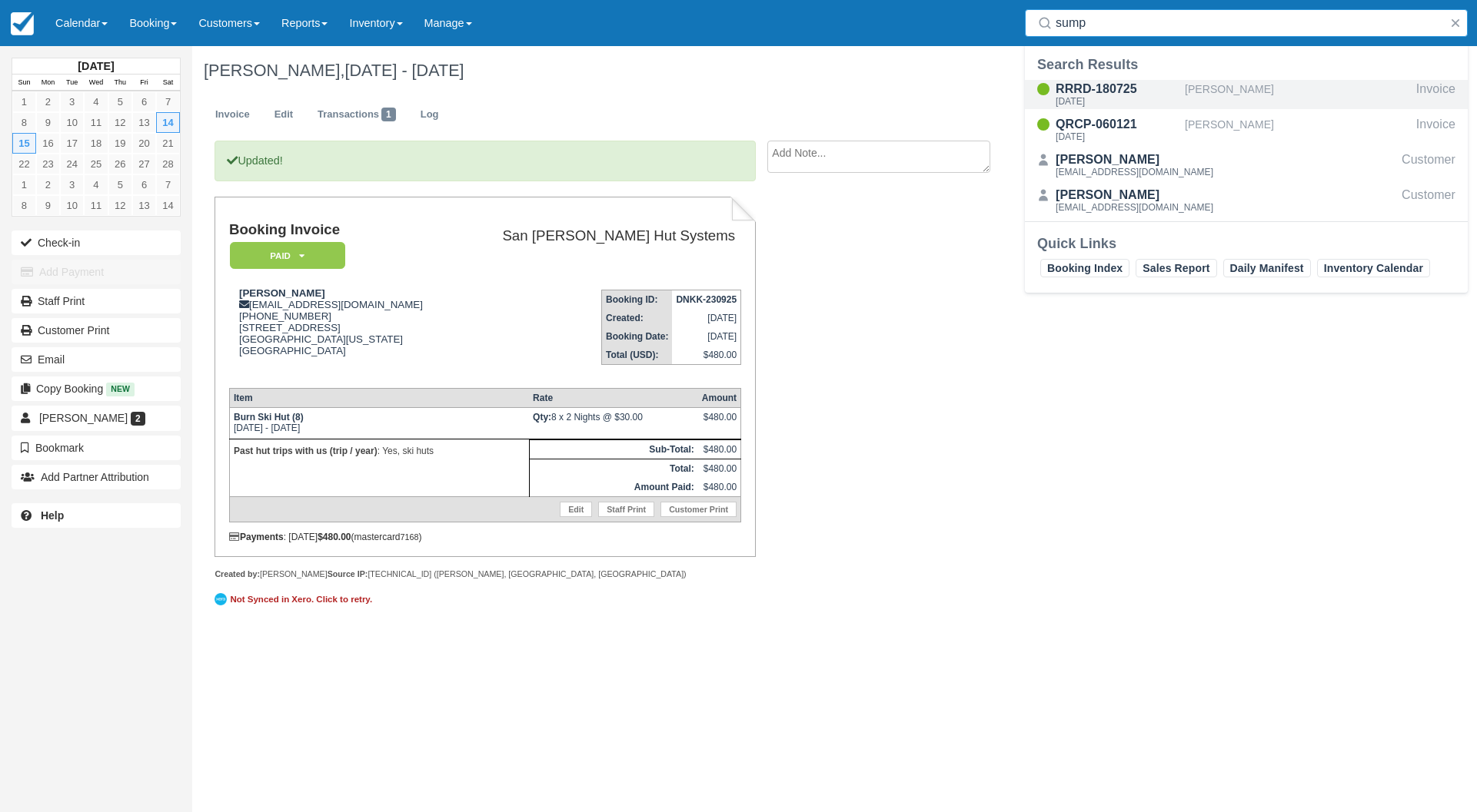
type input "sump"
click at [1113, 91] on div "RRRD-180725" at bounding box center [1117, 89] width 123 height 18
